Goal: Information Seeking & Learning: Learn about a topic

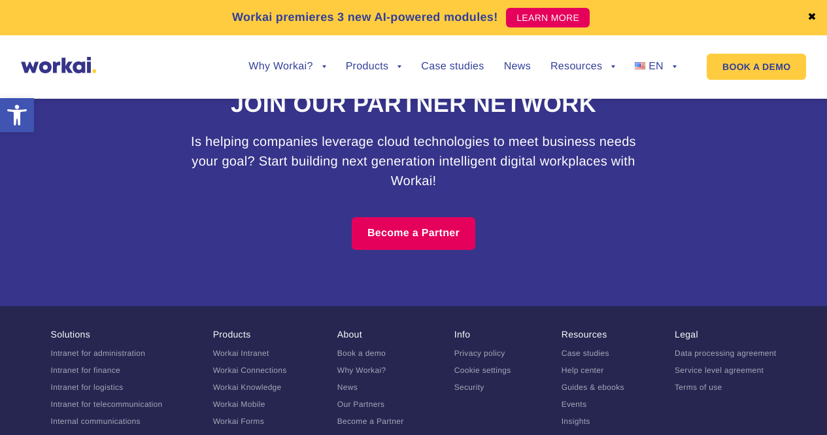
scroll to position [8191, 0]
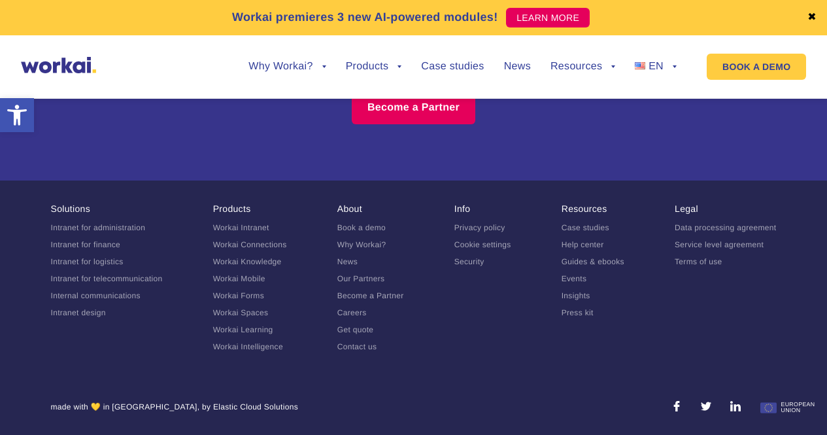
click at [477, 265] on link "Security" at bounding box center [469, 261] width 30 height 9
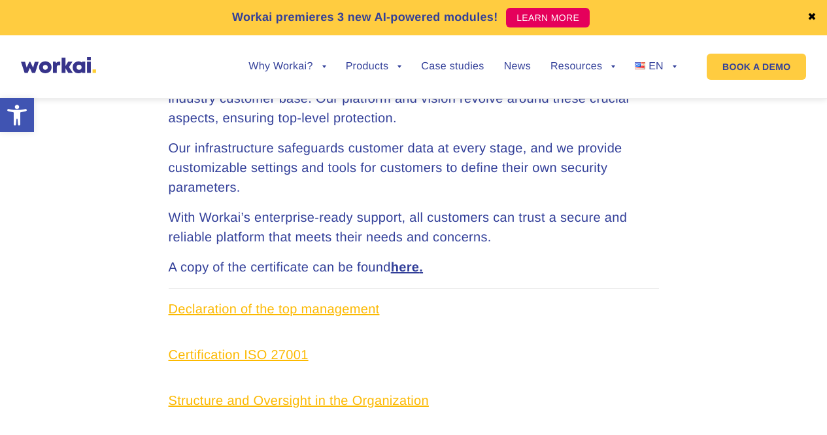
scroll to position [523, 0]
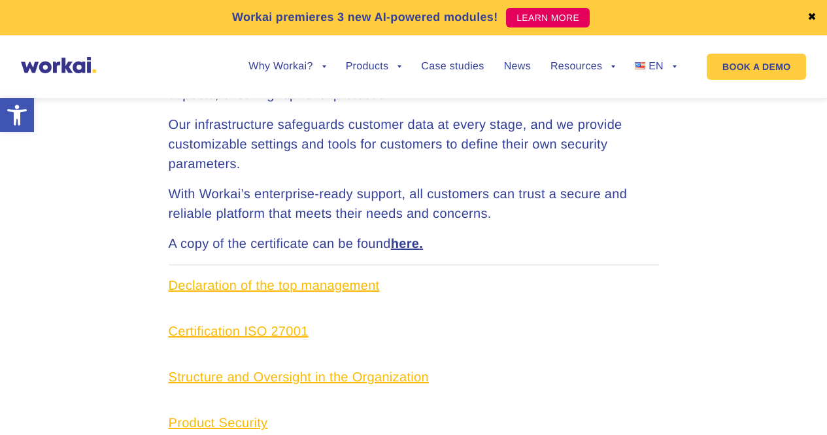
click at [309, 289] on span "Declaration of the top management" at bounding box center [274, 285] width 211 height 14
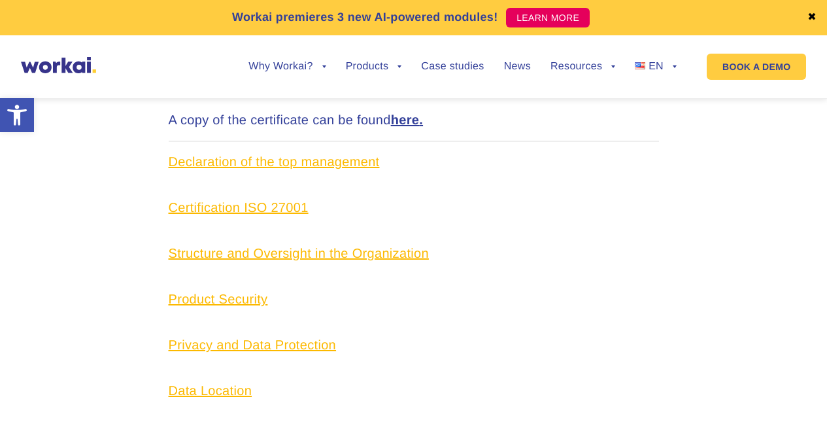
scroll to position [571, 0]
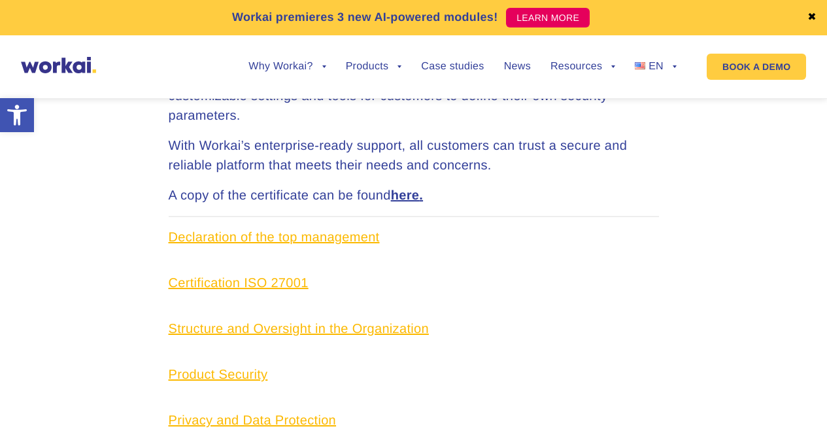
click at [411, 194] on link "here" at bounding box center [405, 195] width 29 height 14
